Goal: Information Seeking & Learning: Learn about a topic

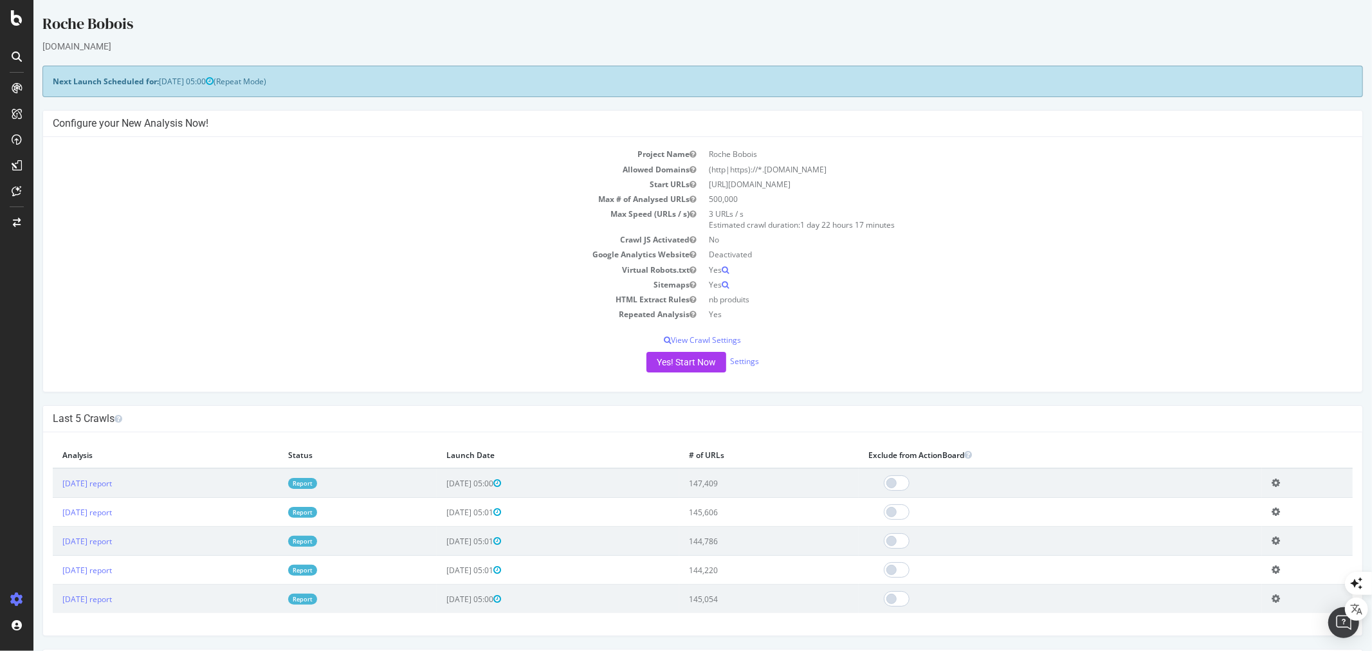
click at [354, 475] on td "Report" at bounding box center [357, 483] width 158 height 30
click at [316, 482] on link "Report" at bounding box center [301, 483] width 29 height 11
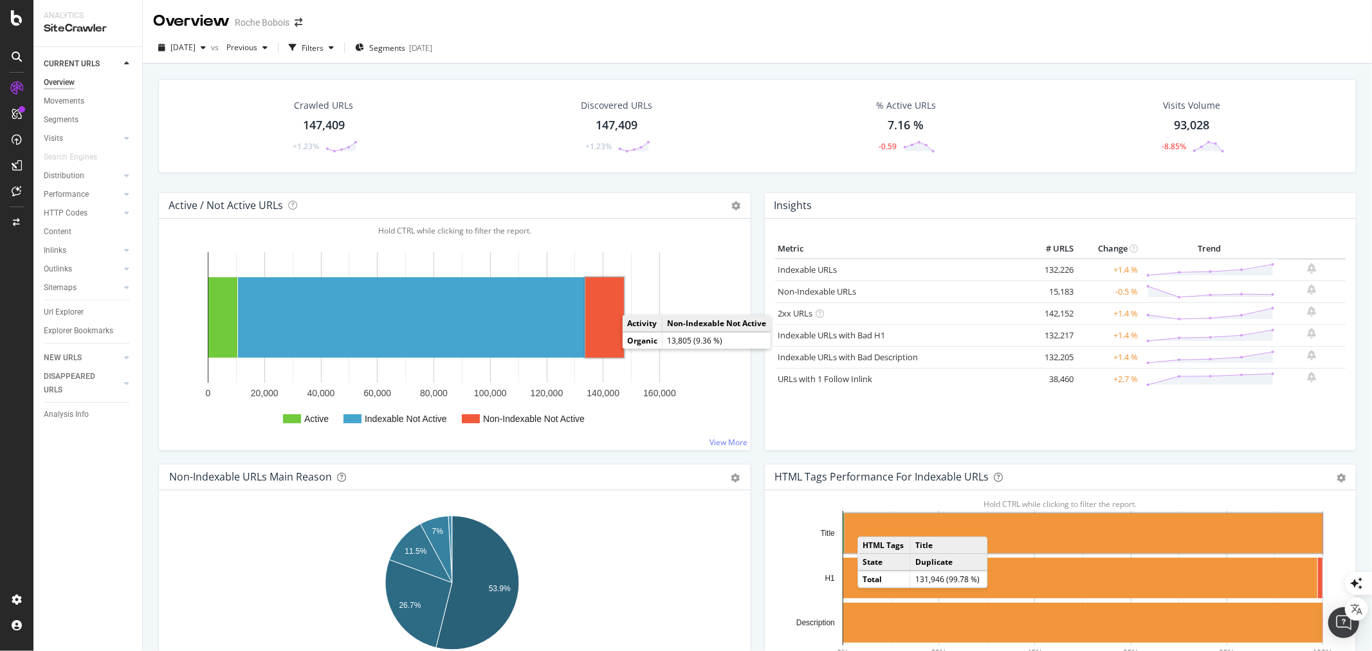
drag, startPoint x: 609, startPoint y: 350, endPoint x: 612, endPoint y: 340, distance: 10.6
click at [612, 340] on rect "A chart." at bounding box center [604, 317] width 39 height 80
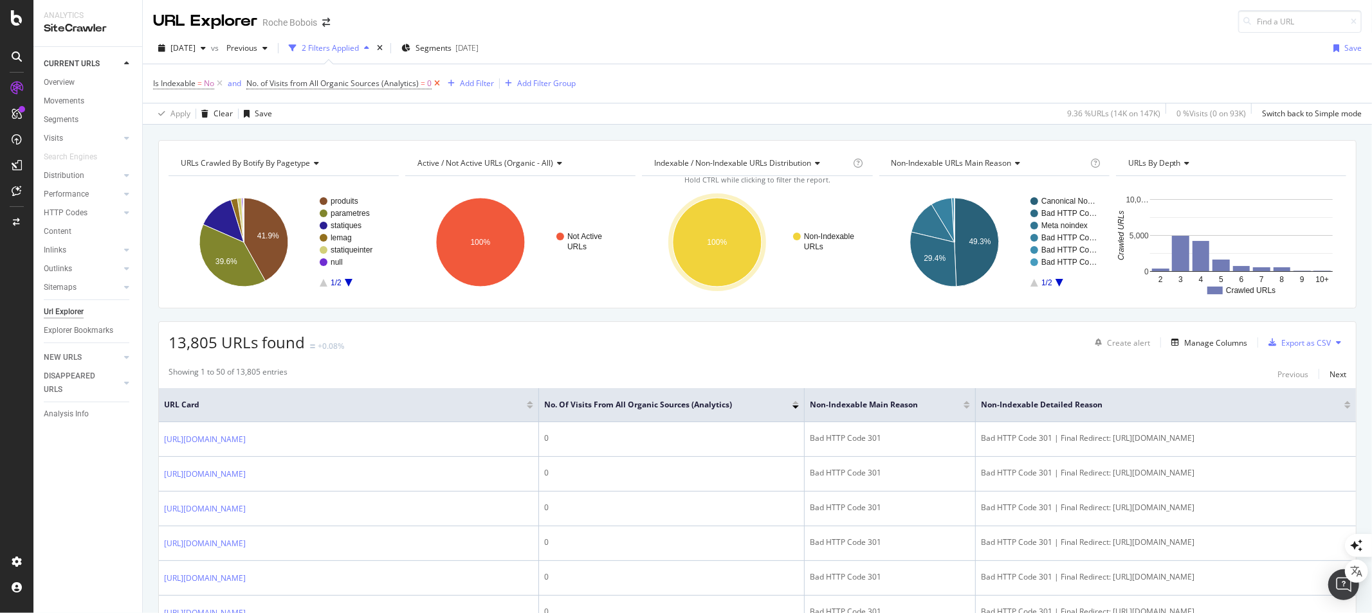
click at [437, 85] on icon at bounding box center [436, 83] width 11 height 13
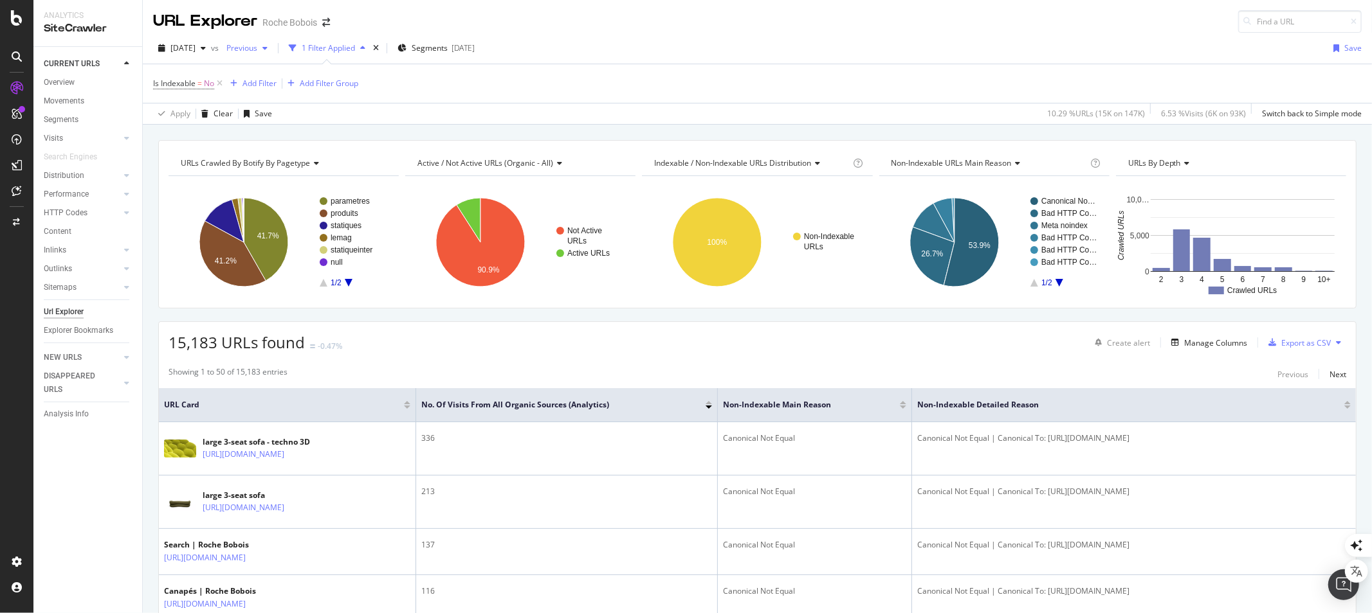
click at [257, 48] on span "Previous" at bounding box center [239, 47] width 36 height 11
click at [485, 91] on div "Is Indexable = No Add Filter Add Filter Group" at bounding box center [757, 83] width 1208 height 39
click at [186, 44] on span "[DATE]" at bounding box center [182, 47] width 25 height 11
click at [204, 140] on div "[DATE]" at bounding box center [206, 142] width 69 height 12
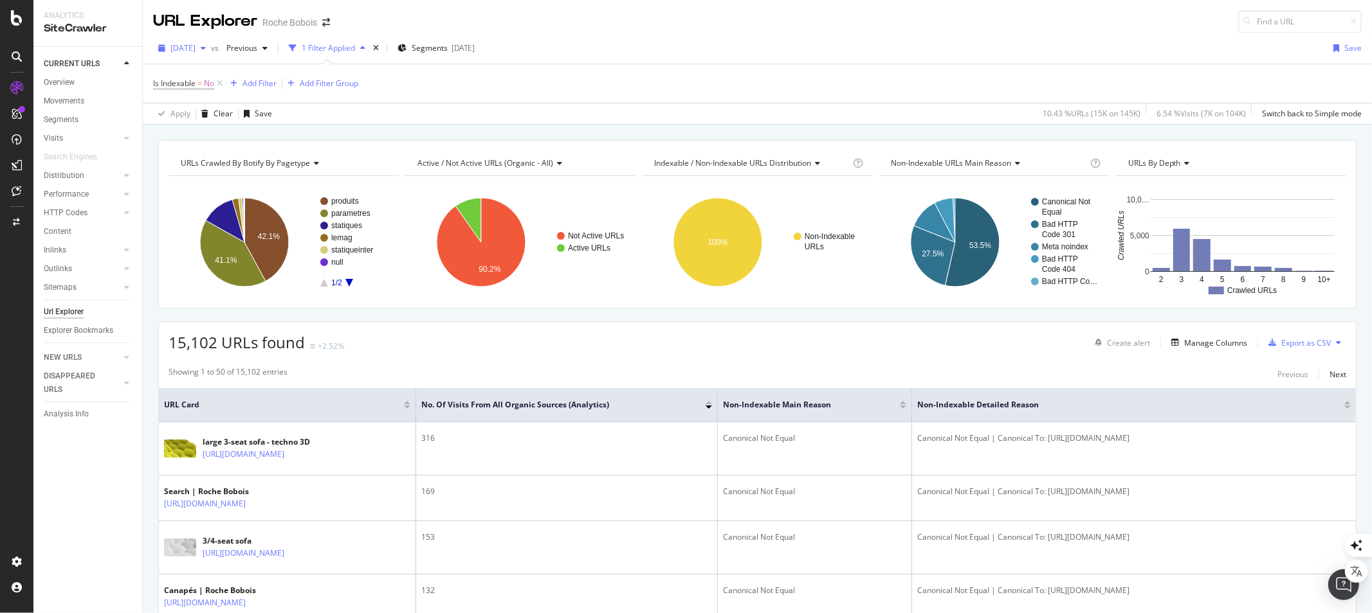
click at [183, 42] on span "[DATE]" at bounding box center [182, 47] width 25 height 11
click at [203, 95] on div "[DATE]" at bounding box center [206, 95] width 69 height 12
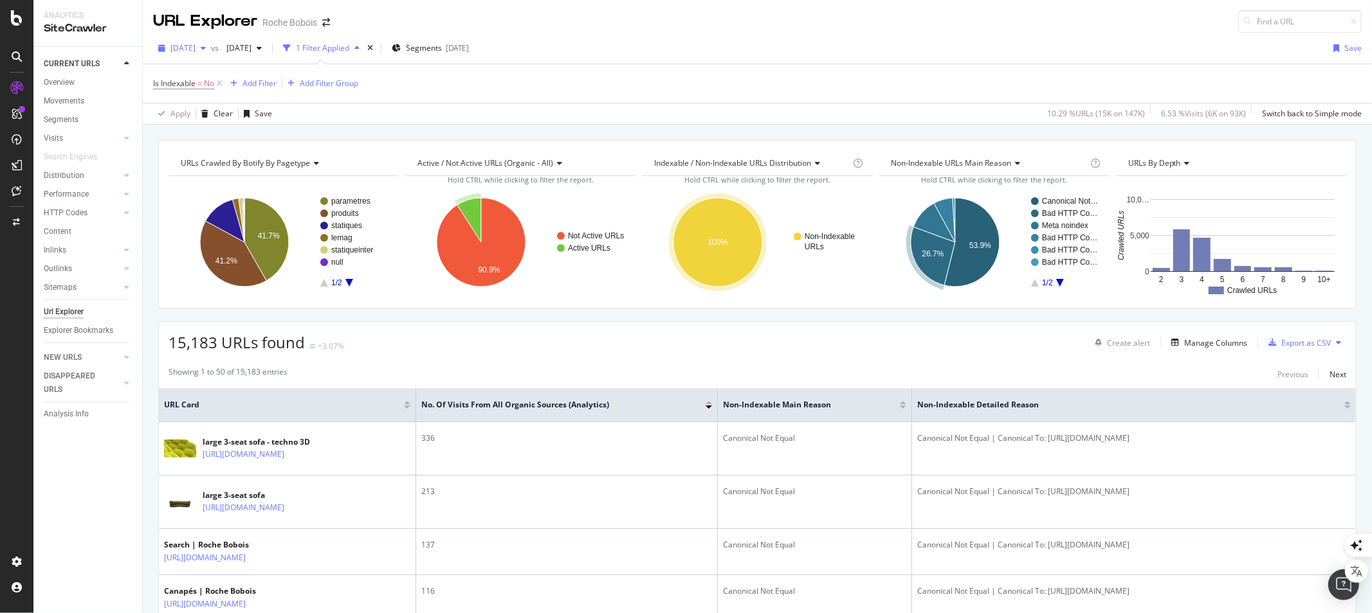
click at [195, 47] on span "[DATE]" at bounding box center [182, 47] width 25 height 11
click at [210, 139] on div "[DATE]" at bounding box center [206, 142] width 69 height 12
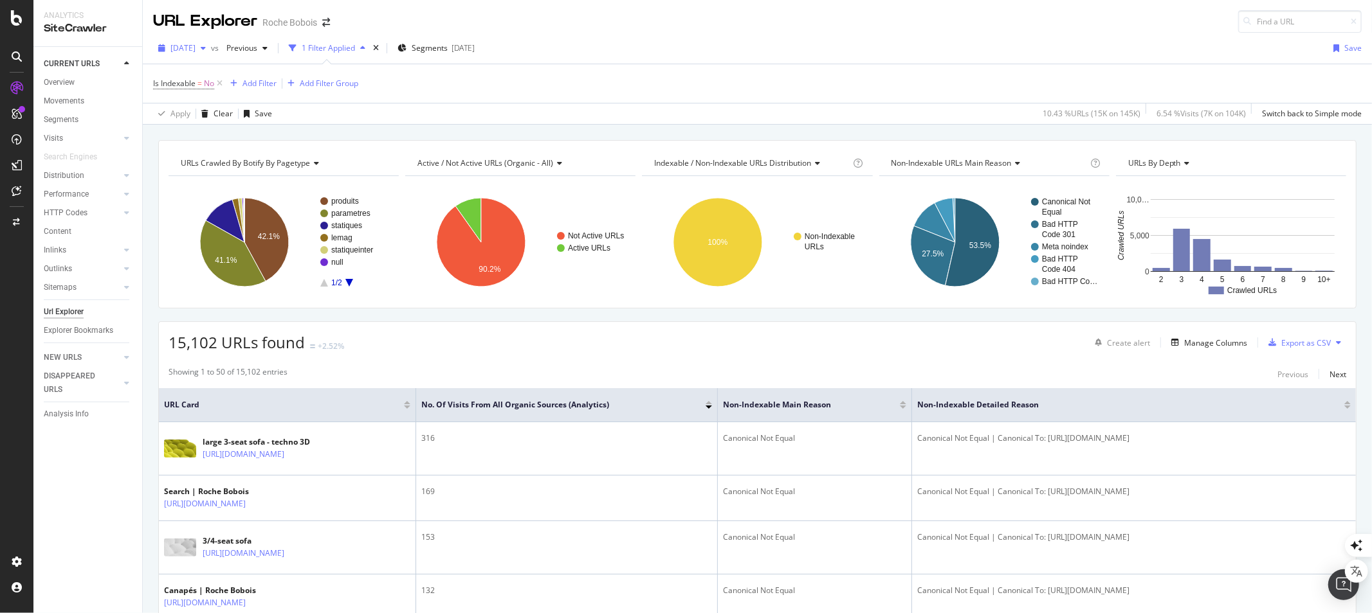
click at [190, 46] on span "[DATE]" at bounding box center [182, 47] width 25 height 11
click at [201, 93] on div "[DATE]" at bounding box center [206, 95] width 69 height 12
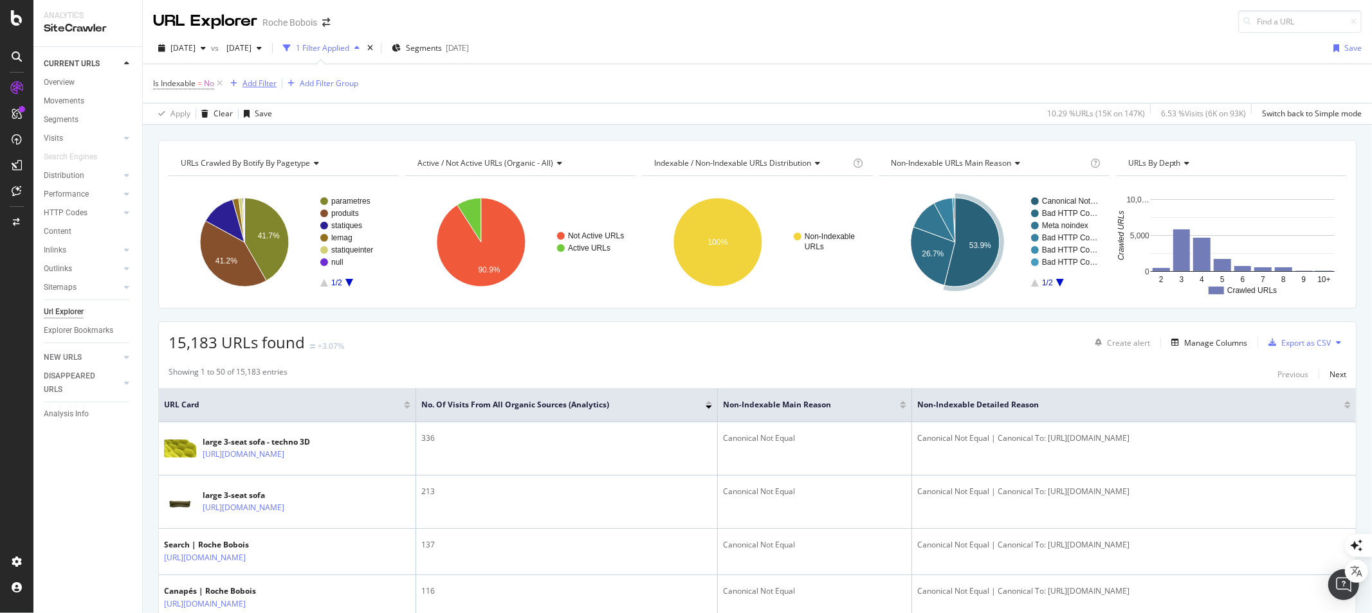
click at [259, 82] on div "Add Filter" at bounding box center [259, 83] width 34 height 11
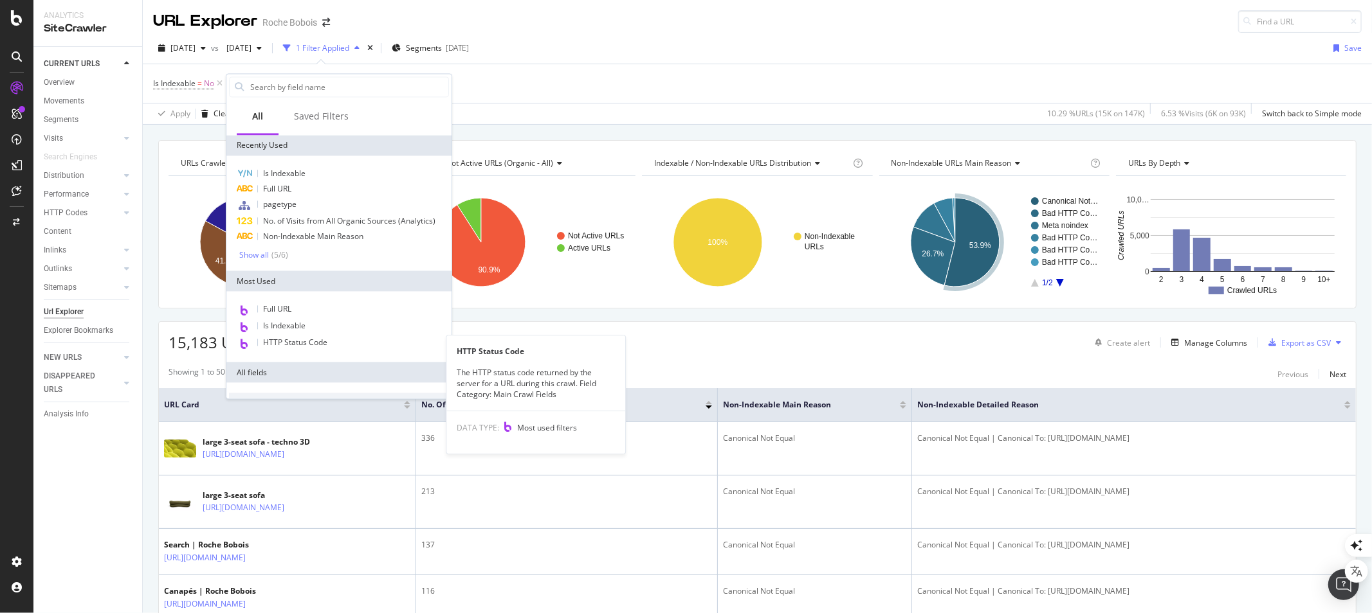
click at [313, 341] on span "HTTP Status Code" at bounding box center [295, 343] width 64 height 11
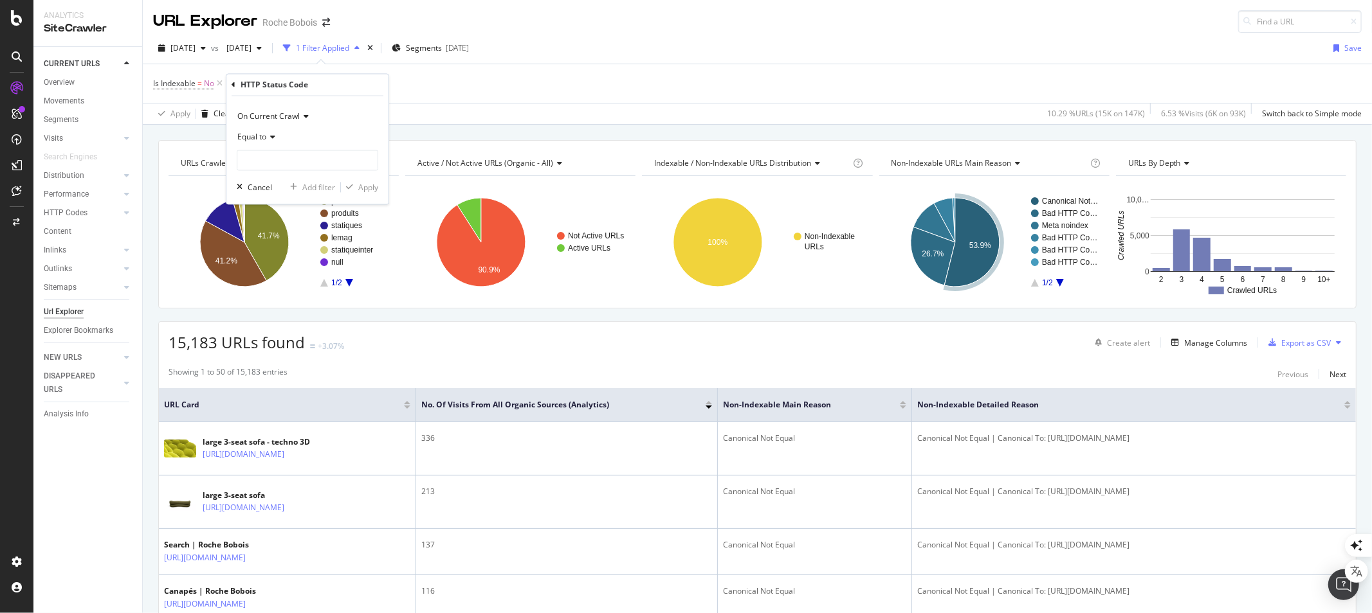
click at [255, 135] on span "Equal to" at bounding box center [251, 137] width 29 height 11
click at [279, 261] on div "Between" at bounding box center [309, 264] width 138 height 17
click at [270, 159] on input "0" at bounding box center [307, 160] width 141 height 21
click at [268, 159] on input "0" at bounding box center [307, 160] width 141 height 21
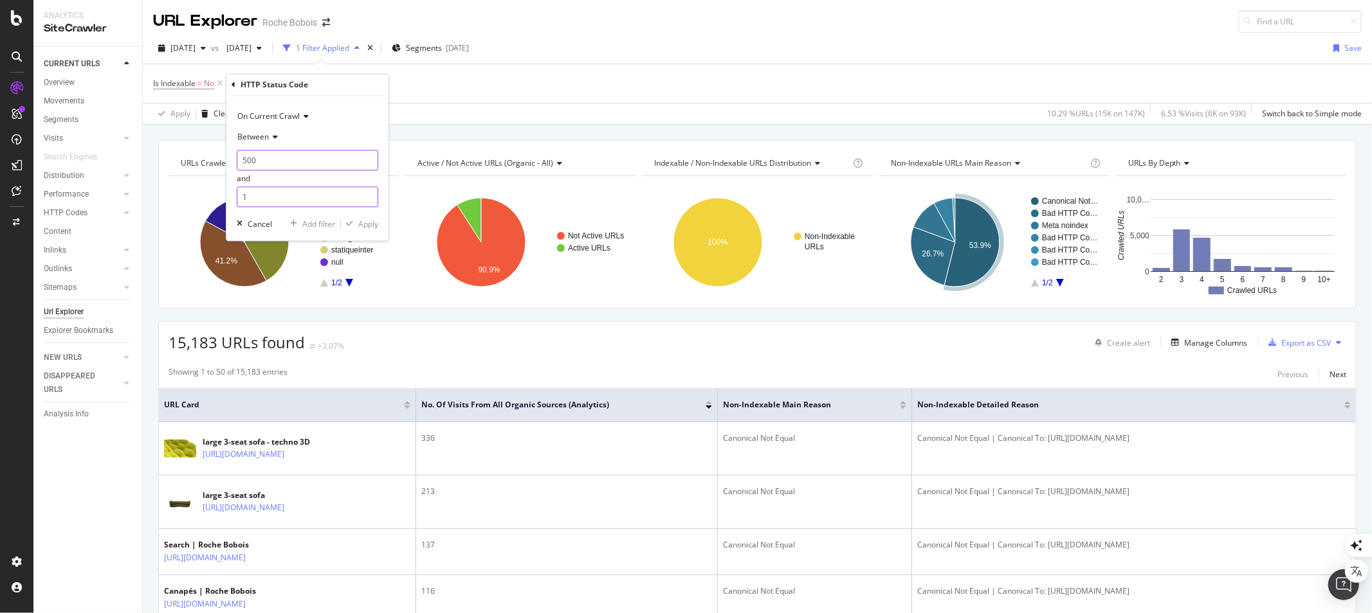
type input "500"
drag, startPoint x: 254, startPoint y: 203, endPoint x: 232, endPoint y: 198, distance: 22.3
click at [233, 202] on div "On Current Crawl Between 500 and 1 Cancel Add filter Apply" at bounding box center [307, 168] width 162 height 145
type input "599"
click at [370, 223] on div "Apply" at bounding box center [368, 224] width 20 height 11
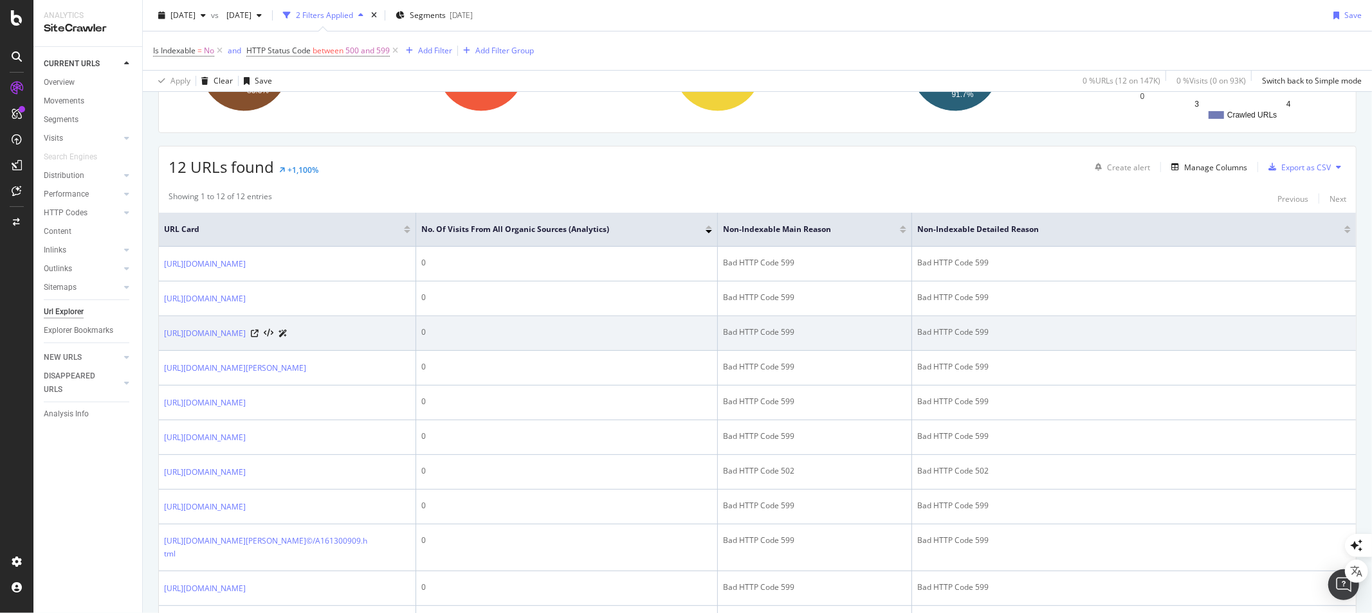
scroll to position [214, 0]
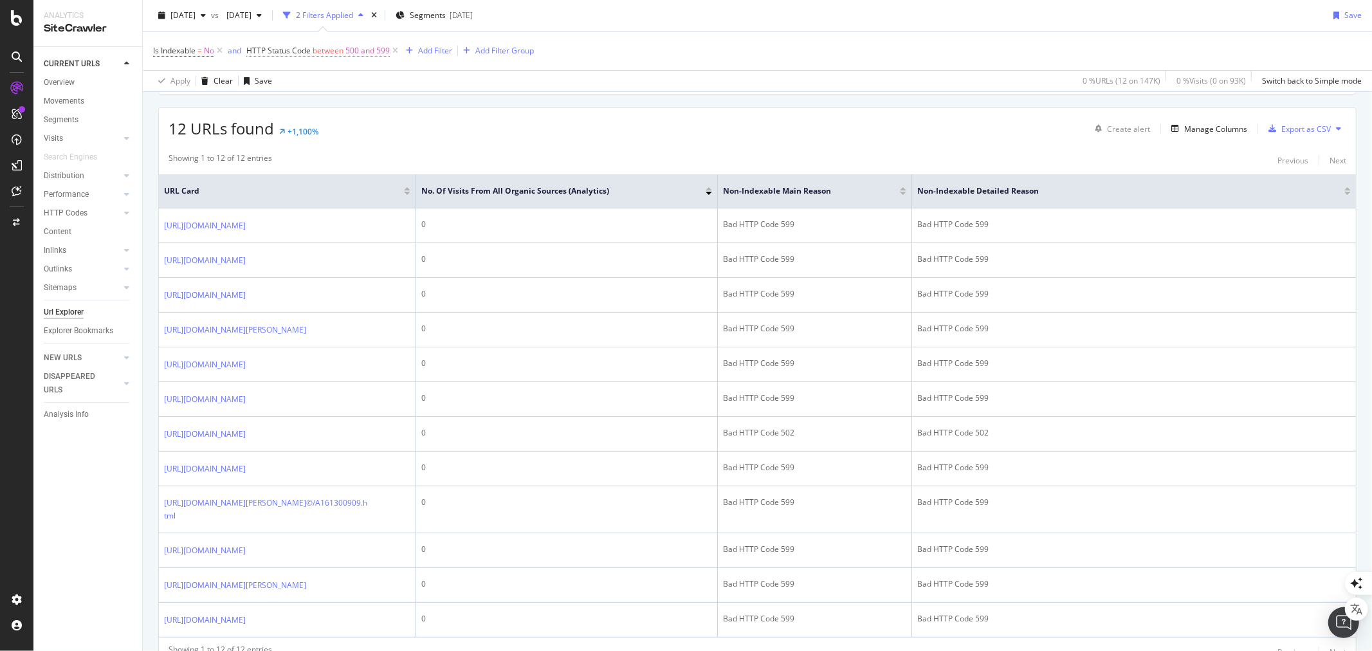
click at [323, 52] on span "between" at bounding box center [328, 50] width 31 height 11
click at [503, 105] on div "URLs Crawled By Botify By pagetype Chart (by Value) Table Expand Export as CSV …" at bounding box center [757, 318] width 1229 height 785
drag, startPoint x: 397, startPoint y: 53, endPoint x: 788, endPoint y: 2, distance: 394.4
click at [397, 53] on icon at bounding box center [395, 50] width 11 height 13
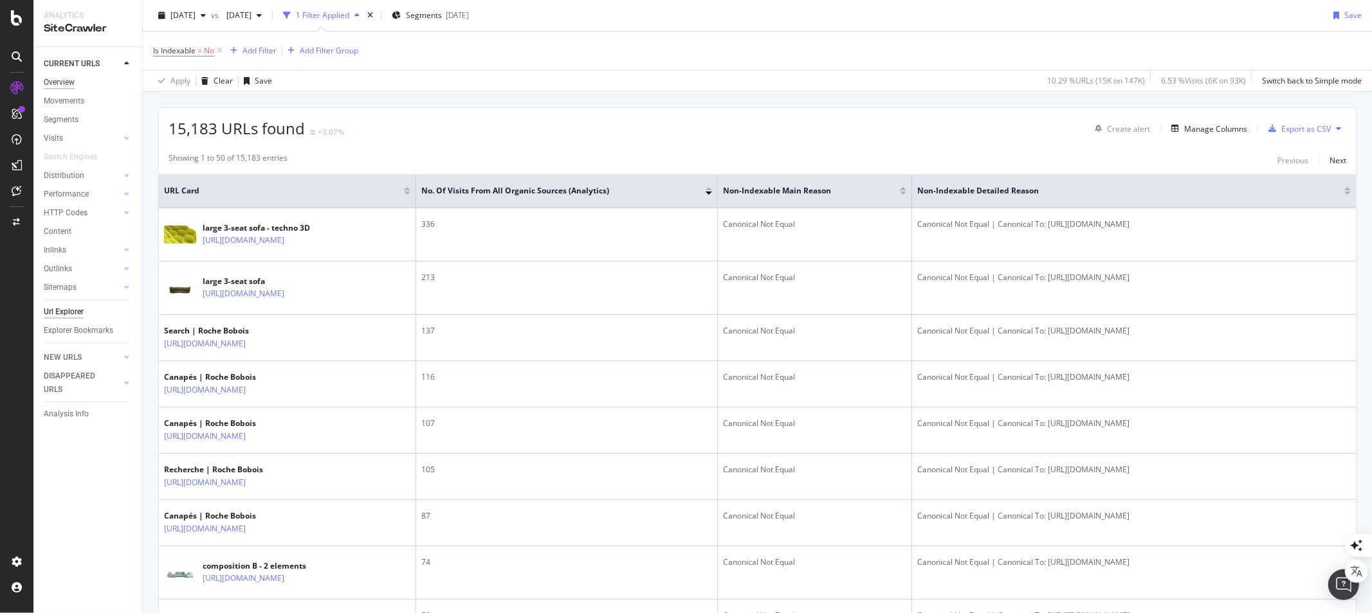
click at [66, 84] on div "Overview" at bounding box center [59, 83] width 31 height 14
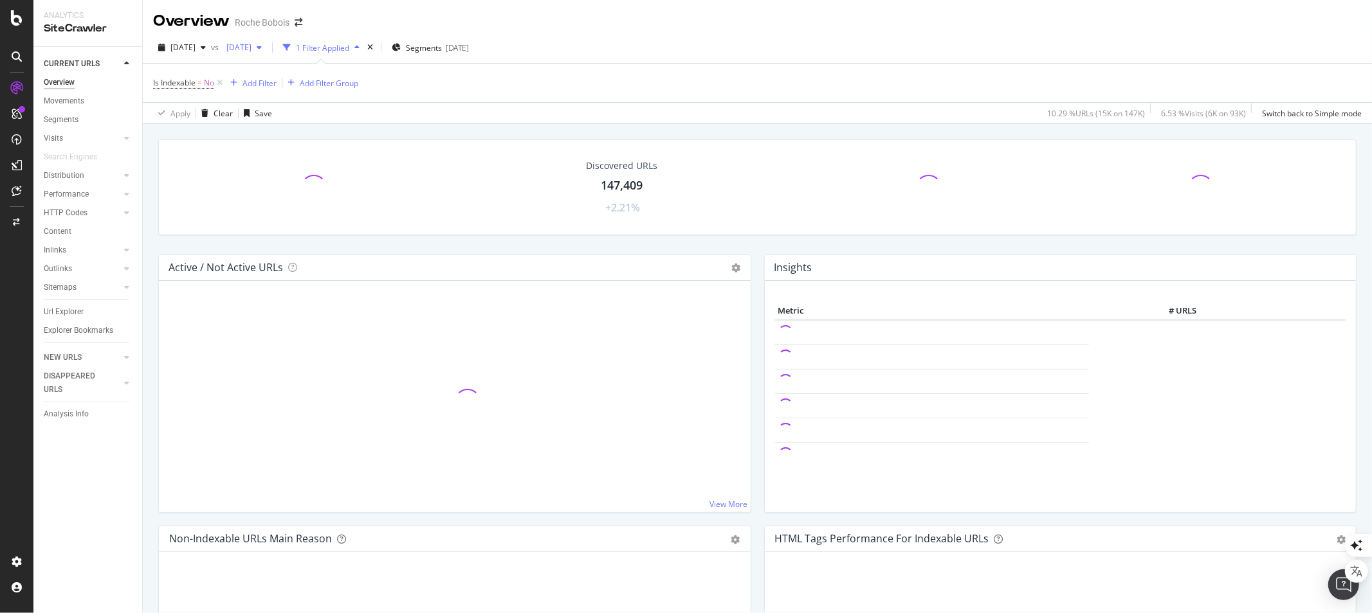
click at [222, 84] on icon at bounding box center [219, 83] width 11 height 13
click at [251, 48] on span "[DATE]" at bounding box center [236, 47] width 30 height 11
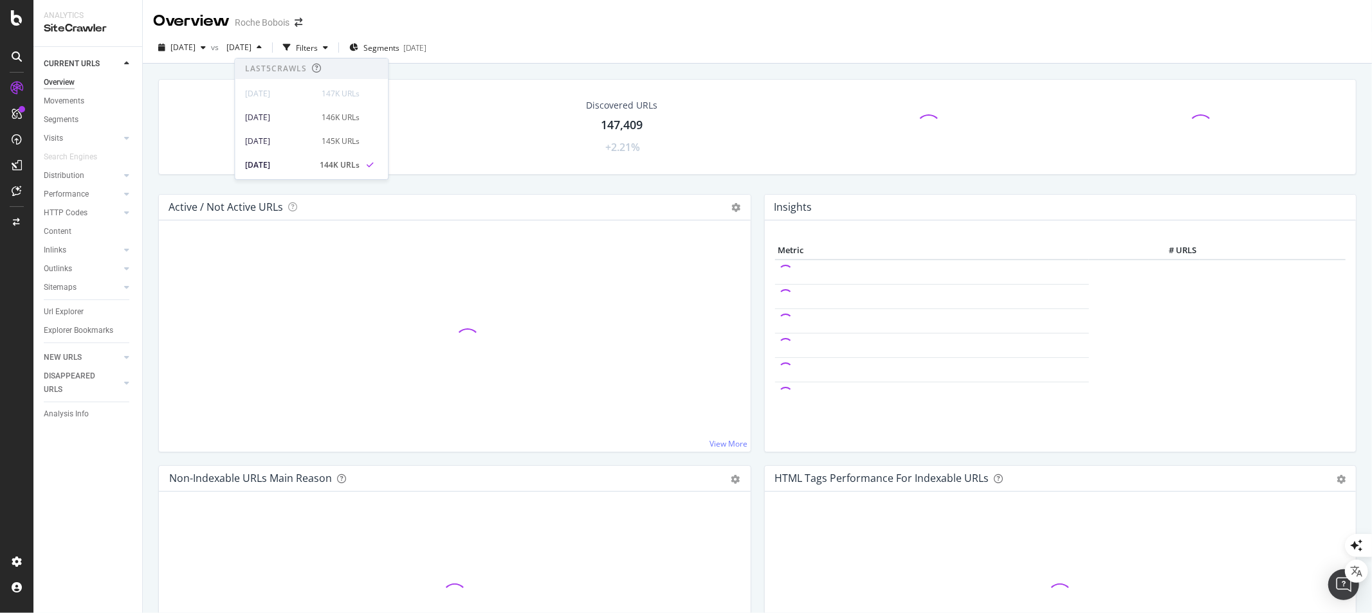
click at [671, 52] on div "[DATE] vs [DATE] Filters Segments [DATE]" at bounding box center [757, 50] width 1229 height 26
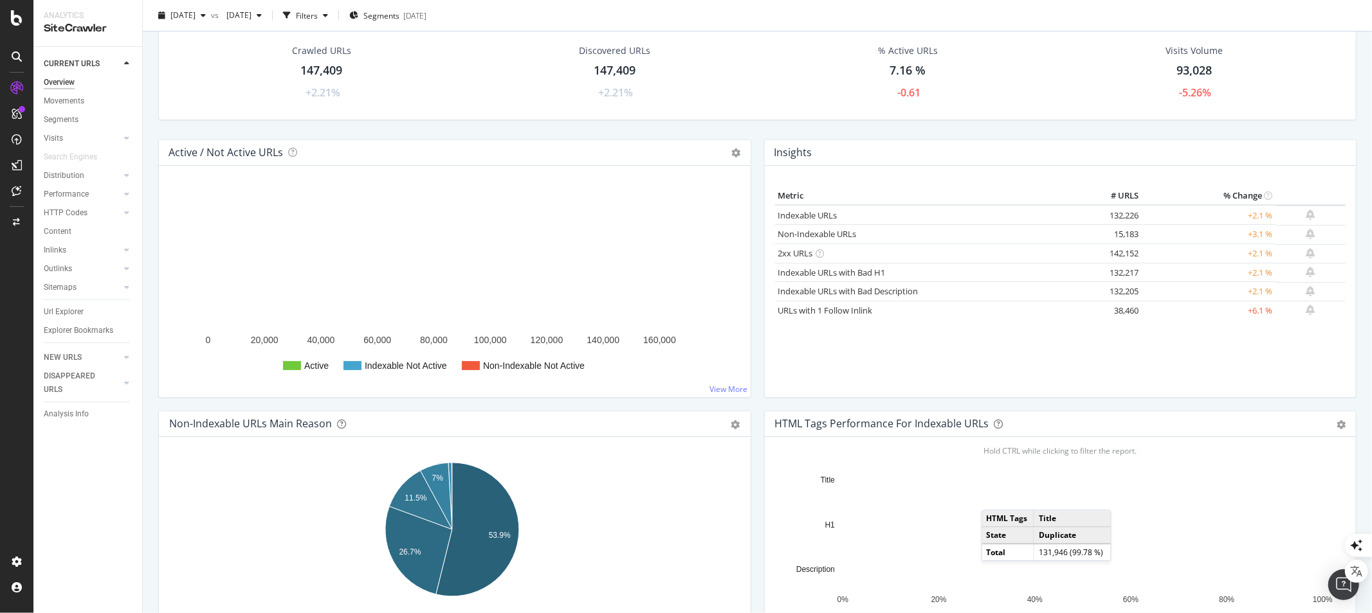
scroll to position [143, 0]
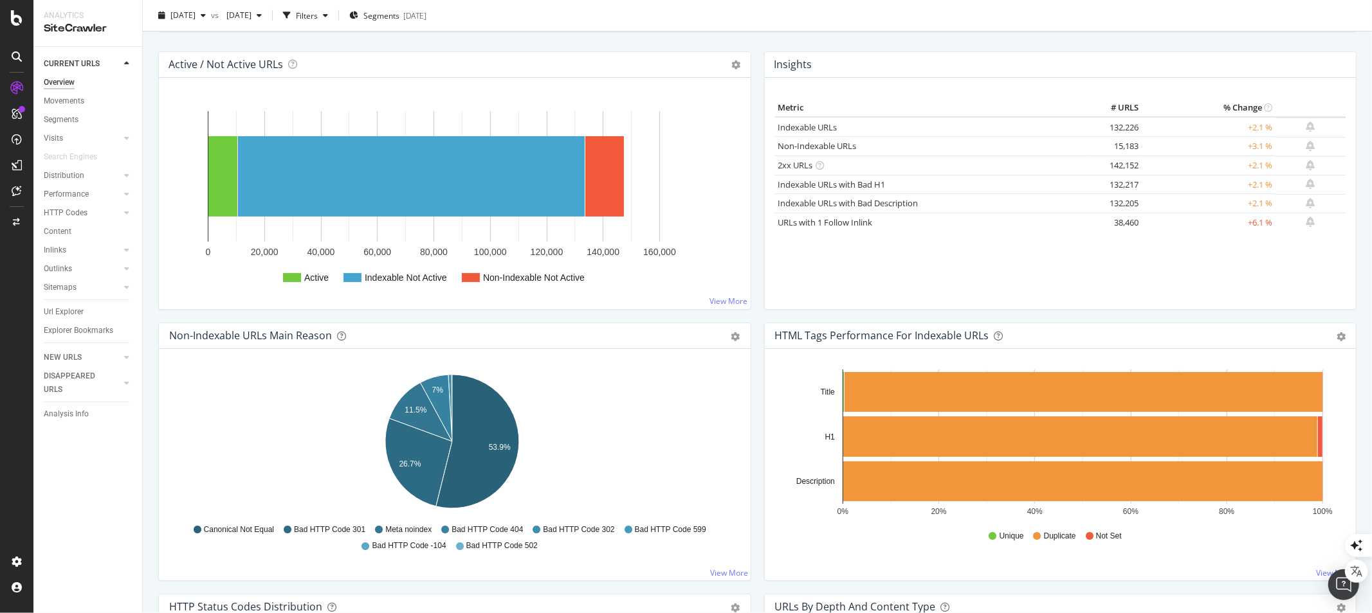
drag, startPoint x: 72, startPoint y: 188, endPoint x: 459, endPoint y: 322, distance: 409.0
click at [72, 188] on div "Performance" at bounding box center [66, 195] width 45 height 14
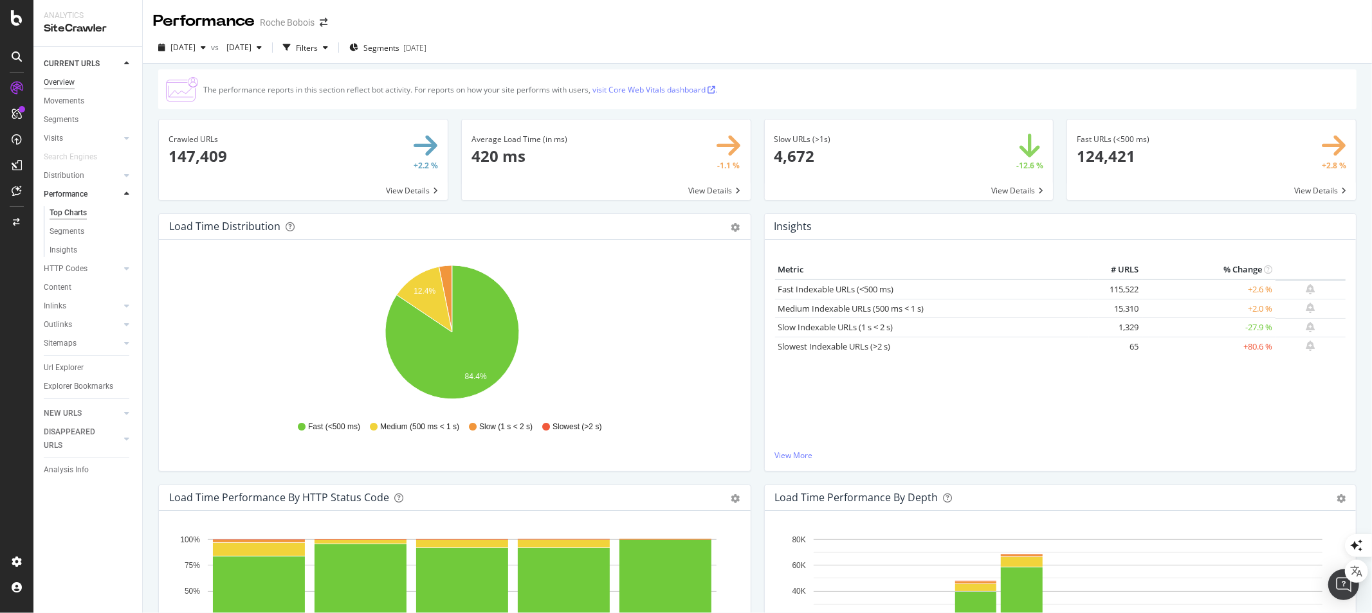
click at [65, 80] on div "Overview" at bounding box center [59, 83] width 31 height 14
